Goal: Check status: Check status

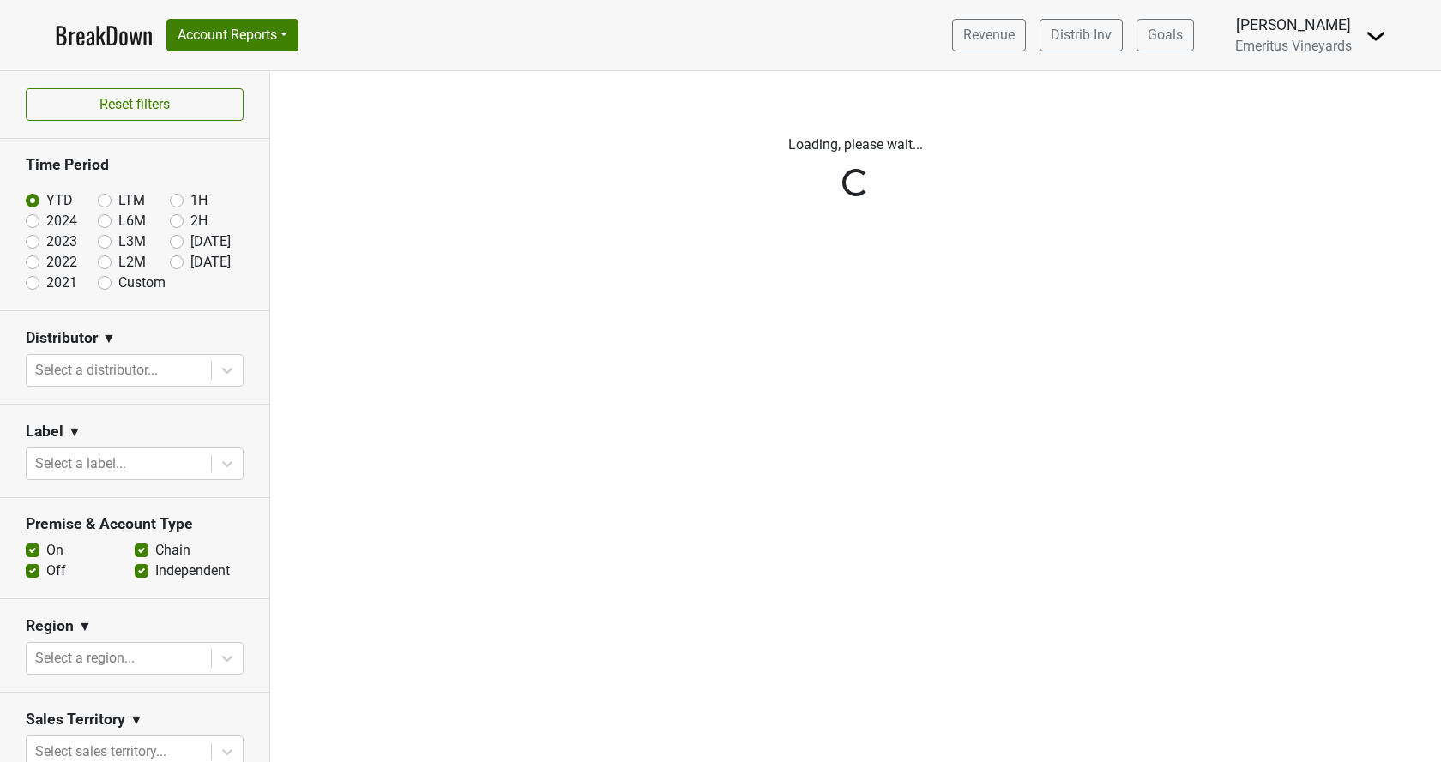
click at [143, 364] on div "Reset filters Time Period YTD LTM 1H 2024 L6M 2H 2023 L3M Sep '25 2022 L2M Oct …" at bounding box center [135, 416] width 270 height 691
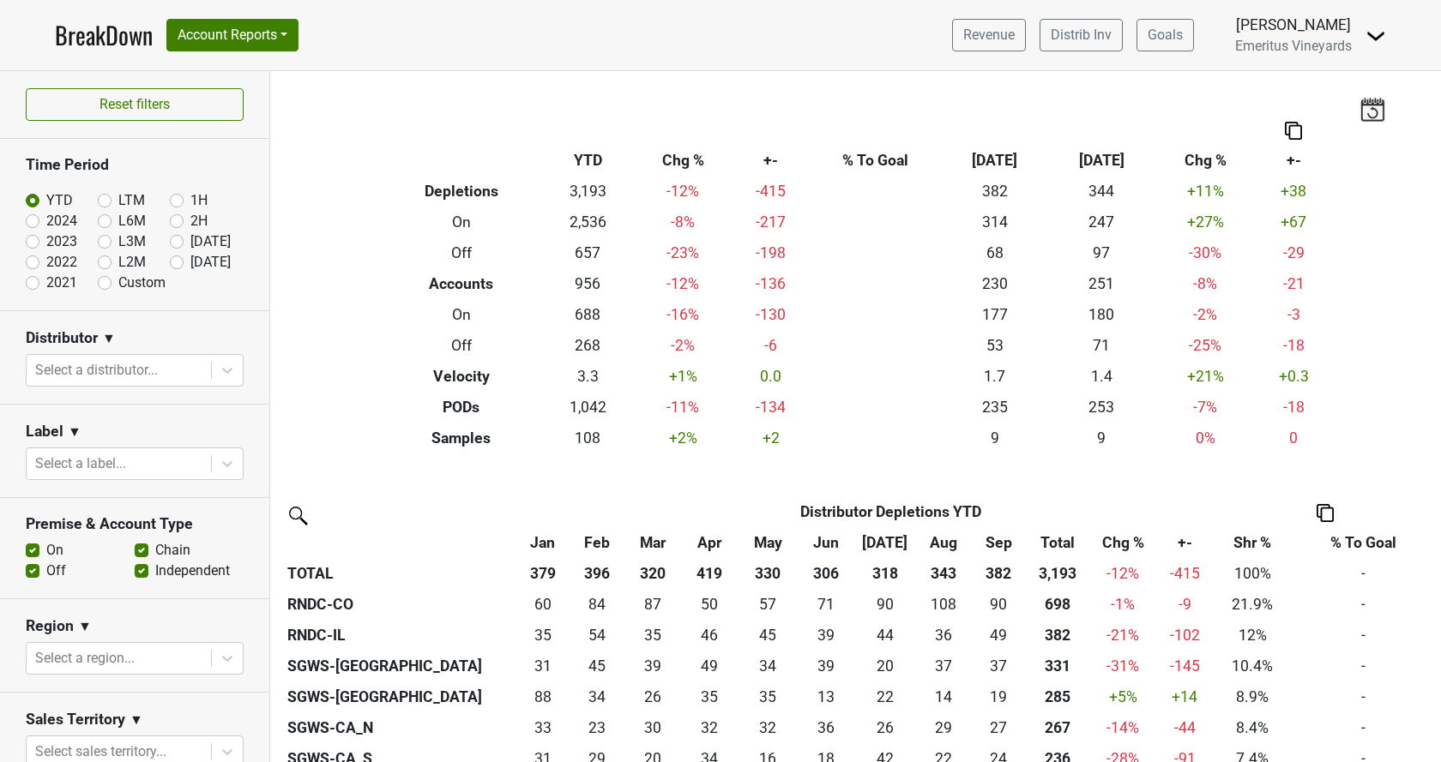
click at [144, 363] on div at bounding box center [118, 370] width 167 height 24
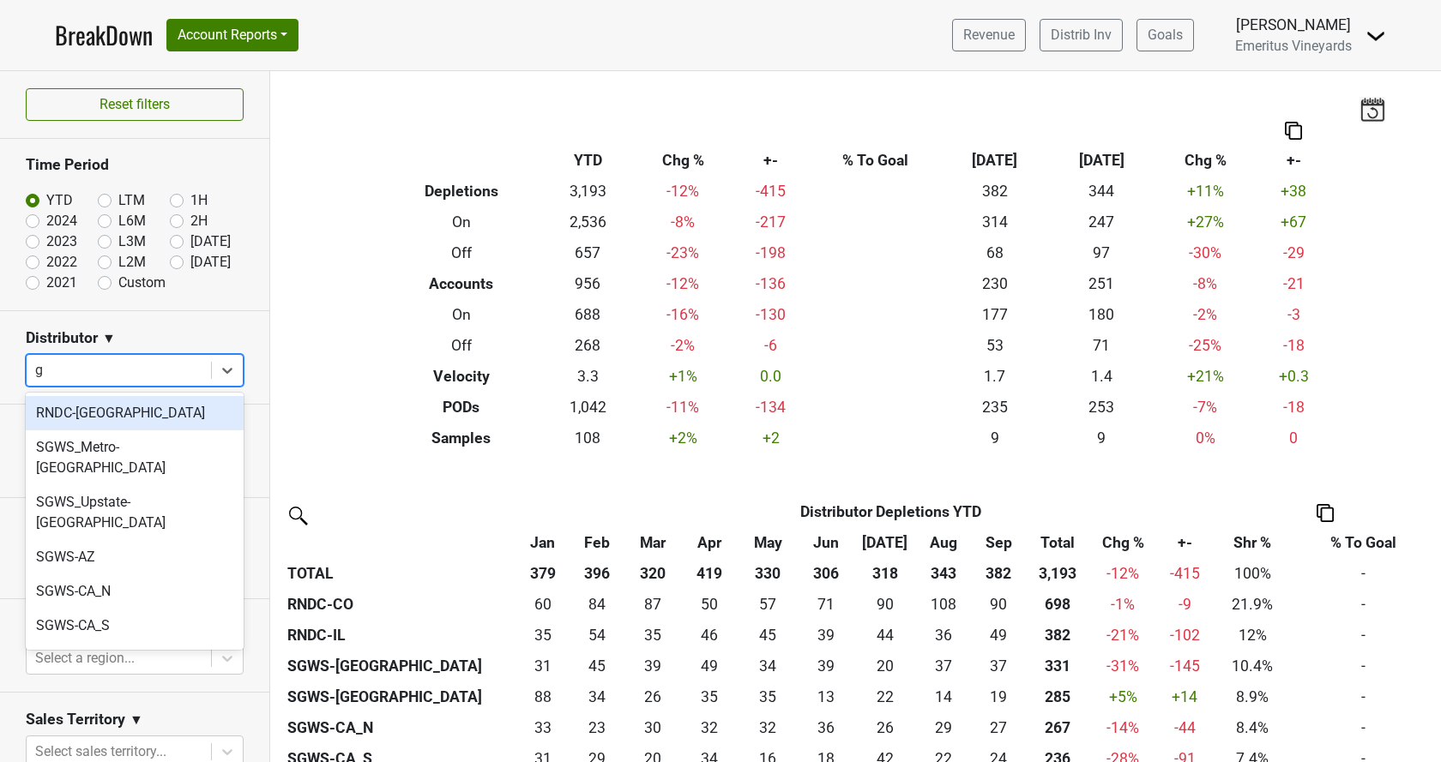
type input "ga"
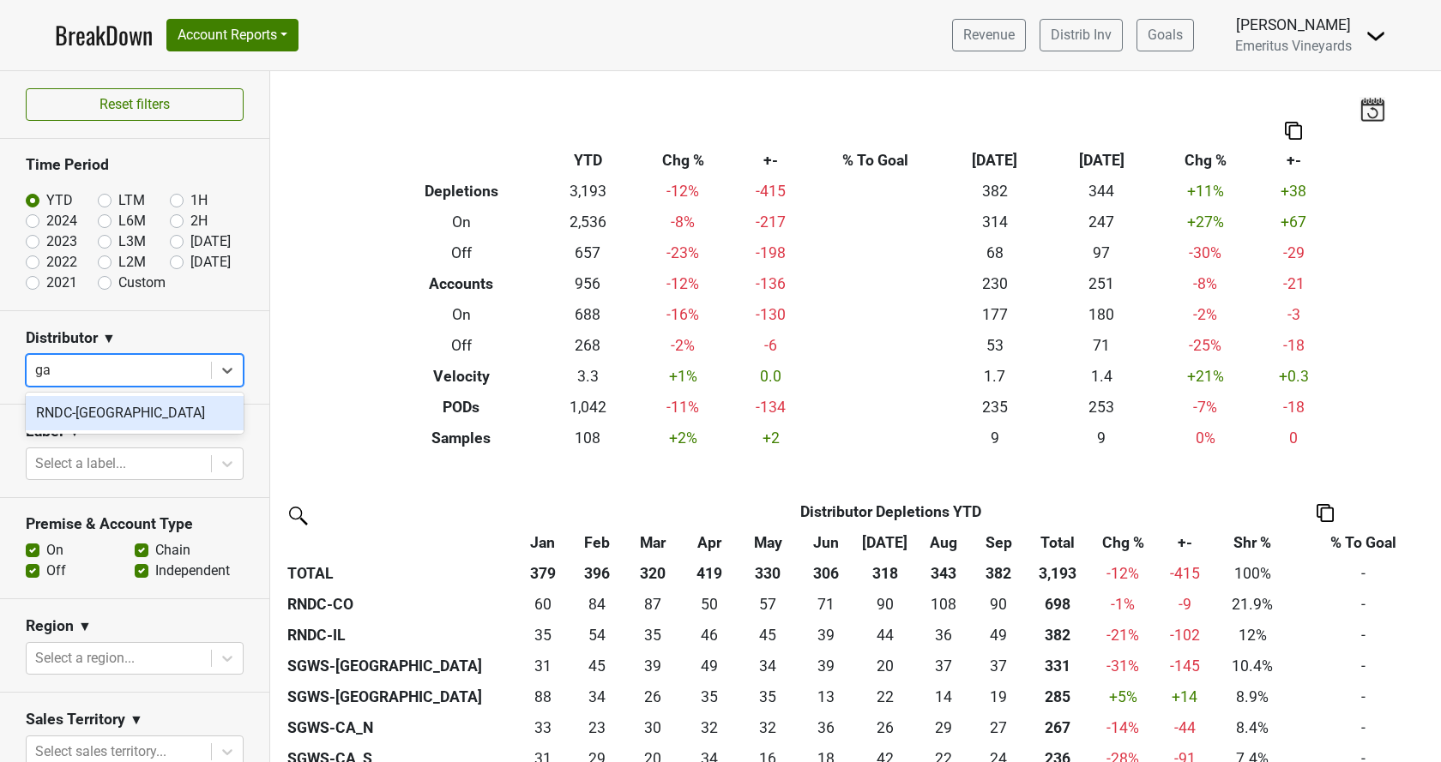
click at [162, 421] on div "RNDC-[GEOGRAPHIC_DATA]" at bounding box center [135, 413] width 218 height 34
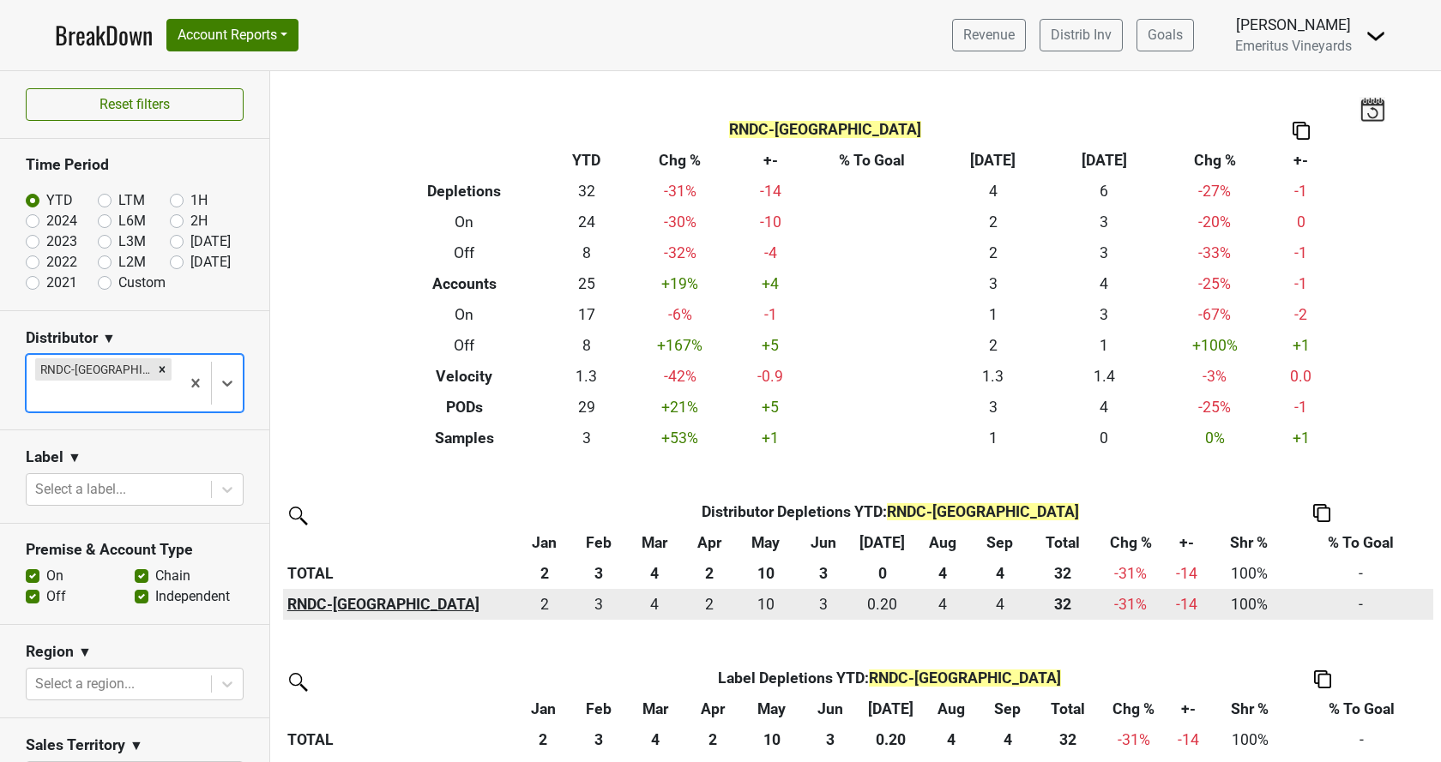
click at [312, 609] on th "RNDC-[GEOGRAPHIC_DATA]" at bounding box center [400, 604] width 235 height 31
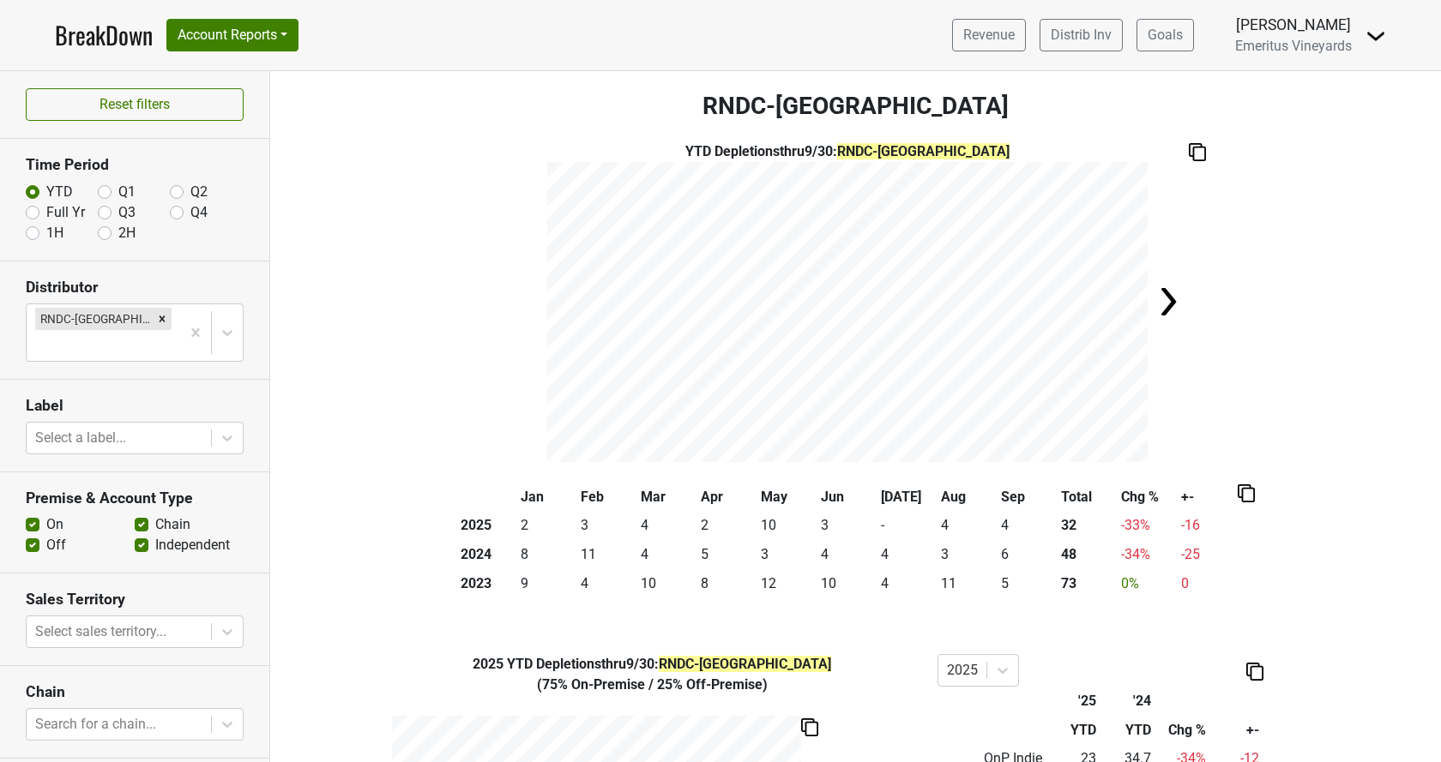
drag, startPoint x: 21, startPoint y: 211, endPoint x: 33, endPoint y: 213, distance: 13.0
click at [17, 211] on section "Time Period YTD Q1 Q2 Full Yr Q3 Q4 1H 2H" at bounding box center [134, 200] width 269 height 122
click at [46, 214] on label "Full Yr" at bounding box center [65, 212] width 39 height 21
click at [28, 214] on input "Full Yr" at bounding box center [33, 210] width 14 height 17
radio input "true"
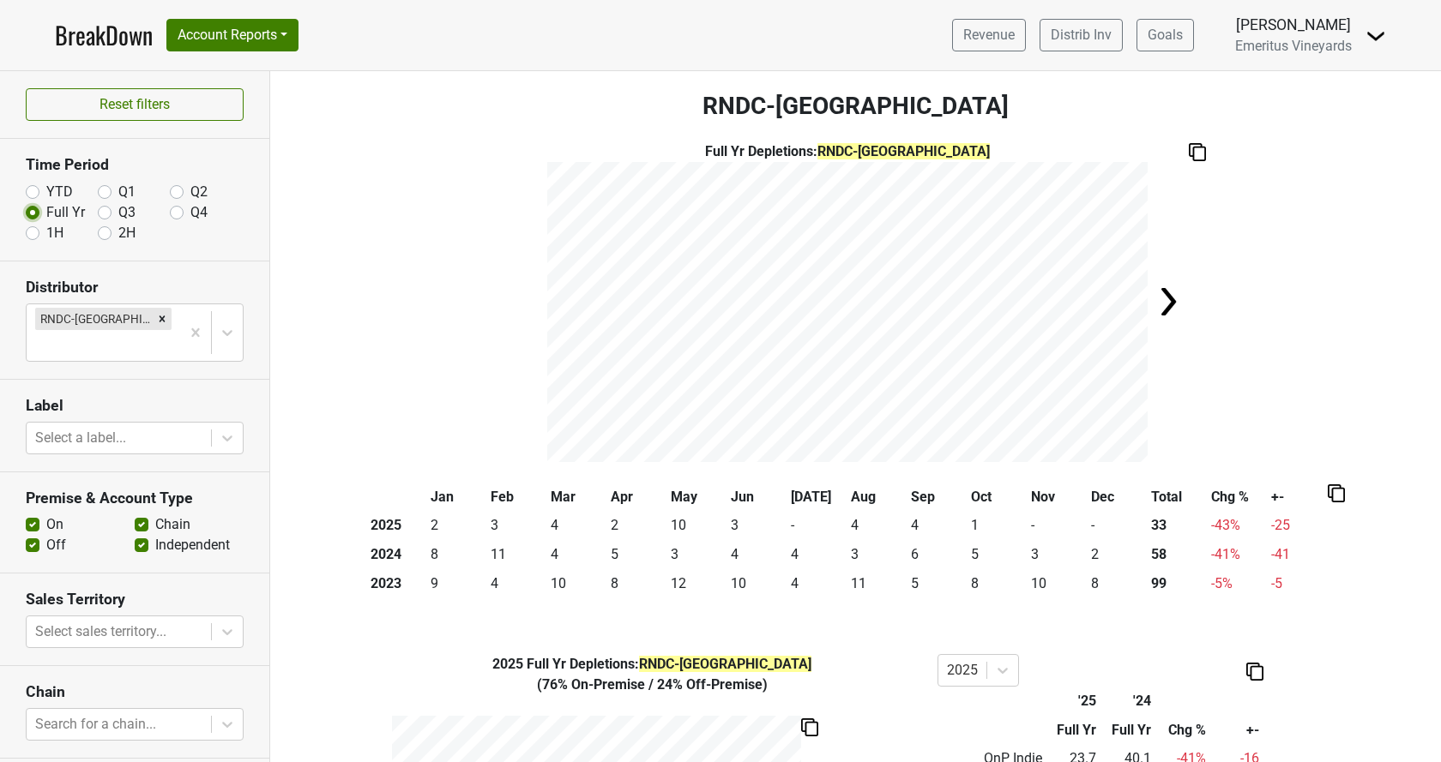
scroll to position [98, 0]
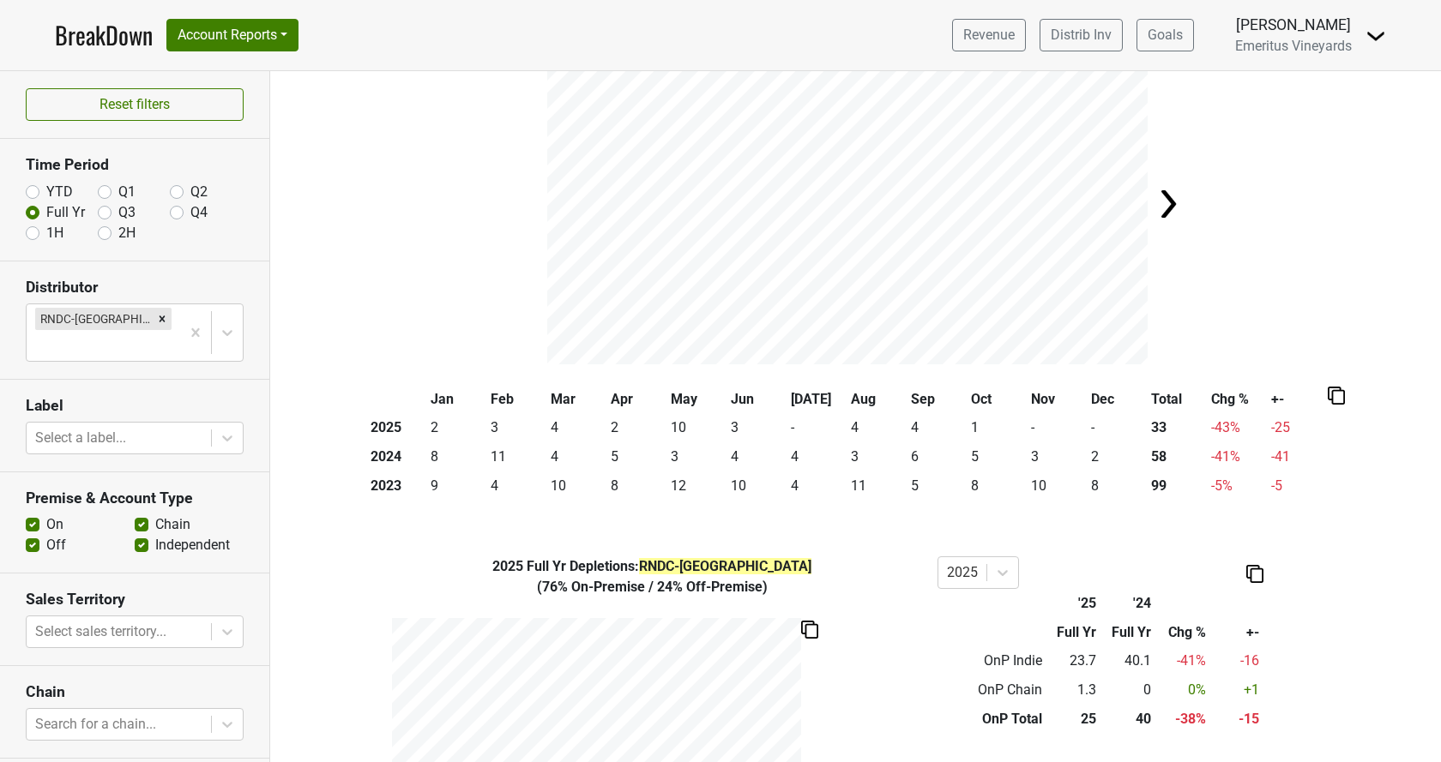
click at [46, 195] on label "YTD" at bounding box center [59, 192] width 27 height 21
click at [36, 195] on input "YTD" at bounding box center [33, 190] width 14 height 17
radio input "true"
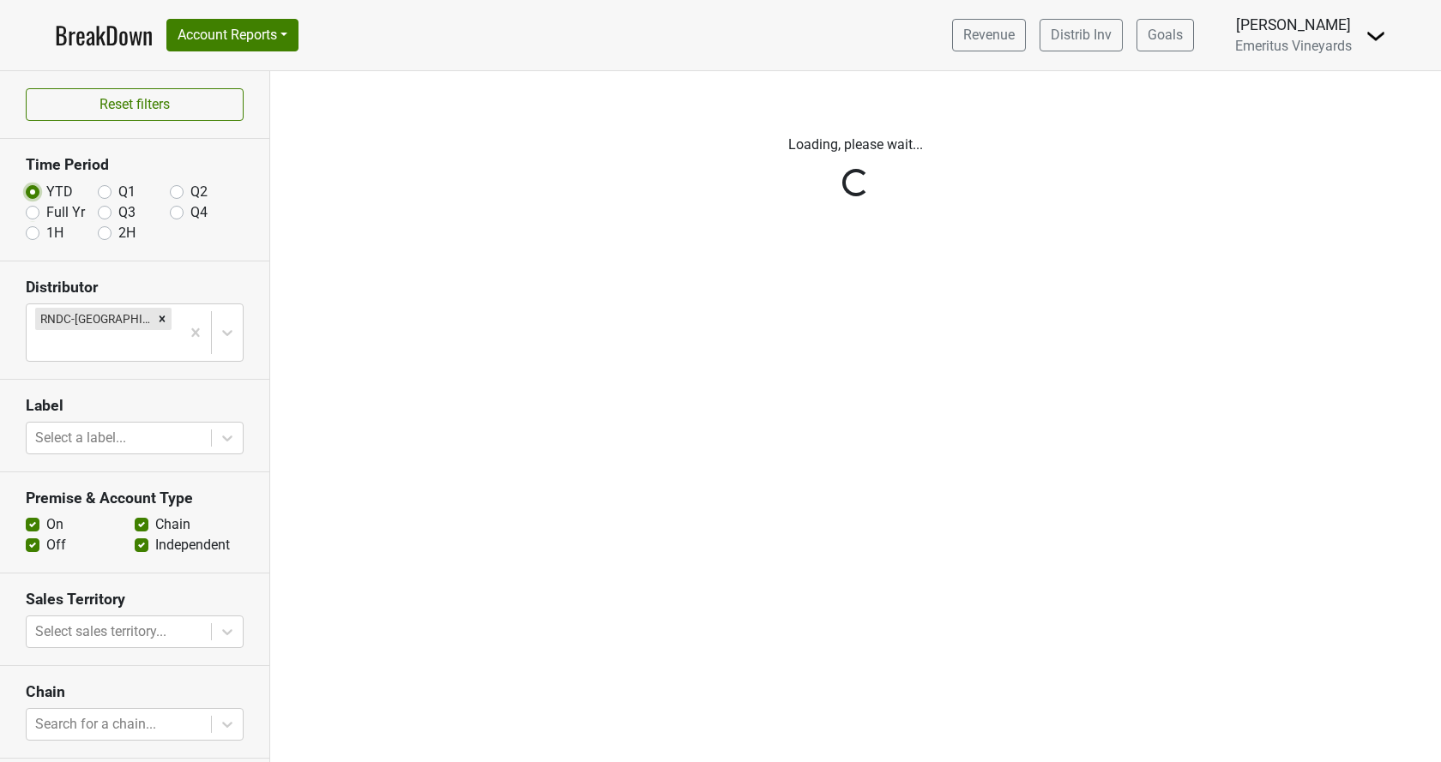
scroll to position [0, 0]
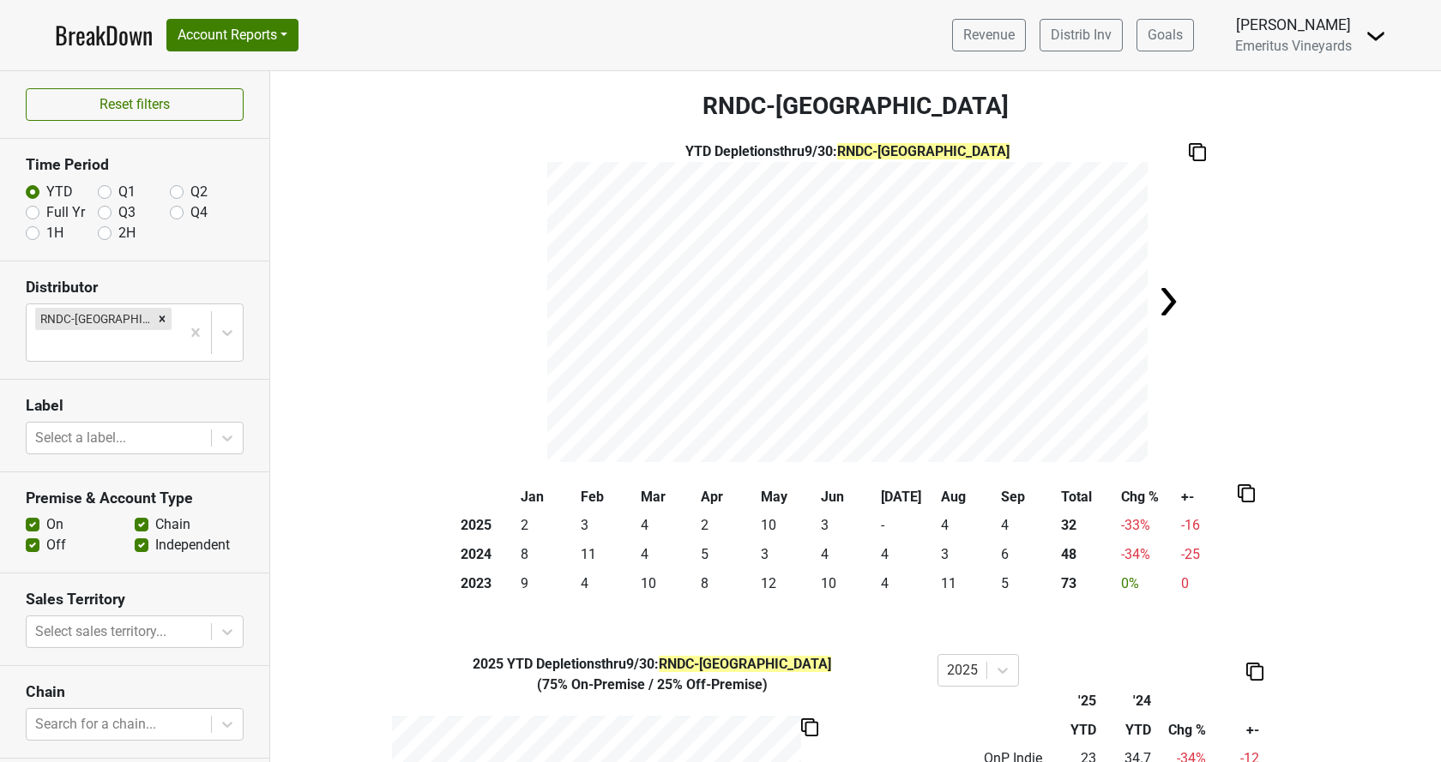
click at [46, 212] on label "Full Yr" at bounding box center [65, 212] width 39 height 21
click at [27, 212] on input "Full Yr" at bounding box center [33, 210] width 14 height 17
radio input "true"
